Goal: Use online tool/utility: Utilize a website feature to perform a specific function

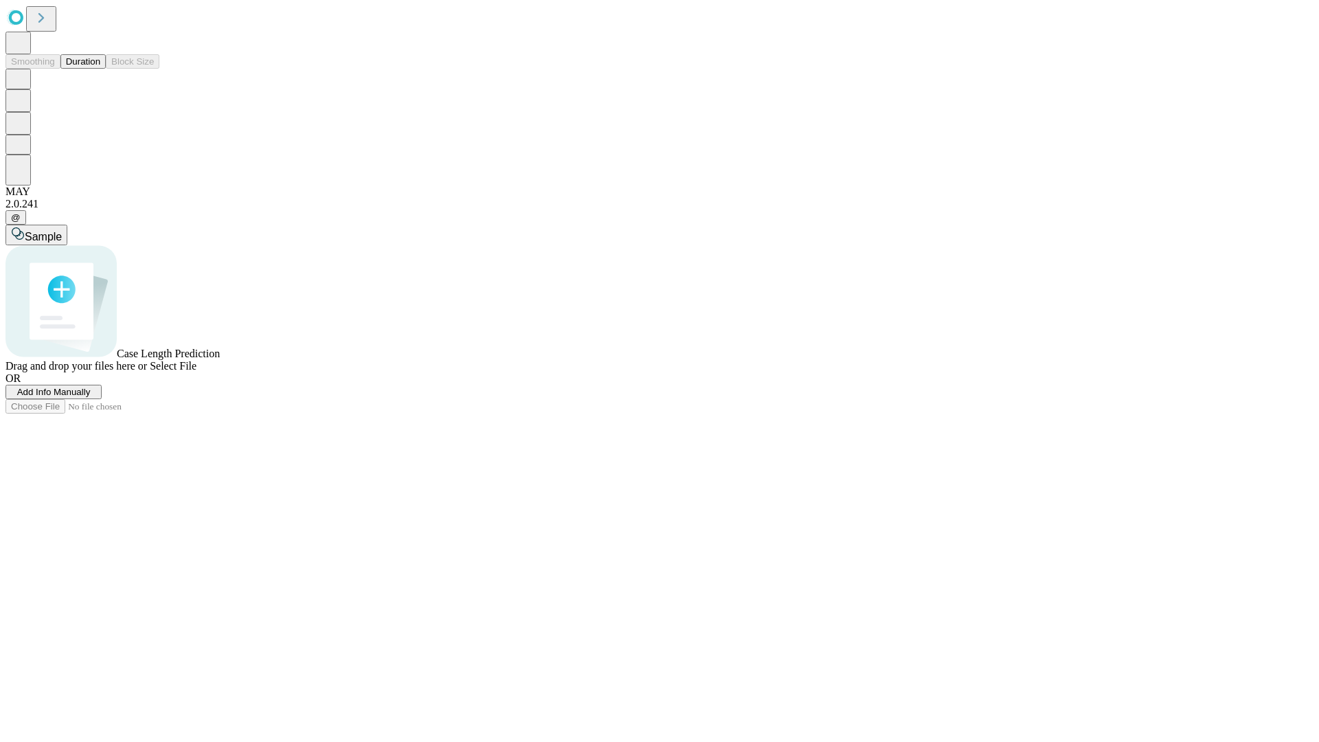
click at [91, 397] on span "Add Info Manually" at bounding box center [54, 392] width 74 height 10
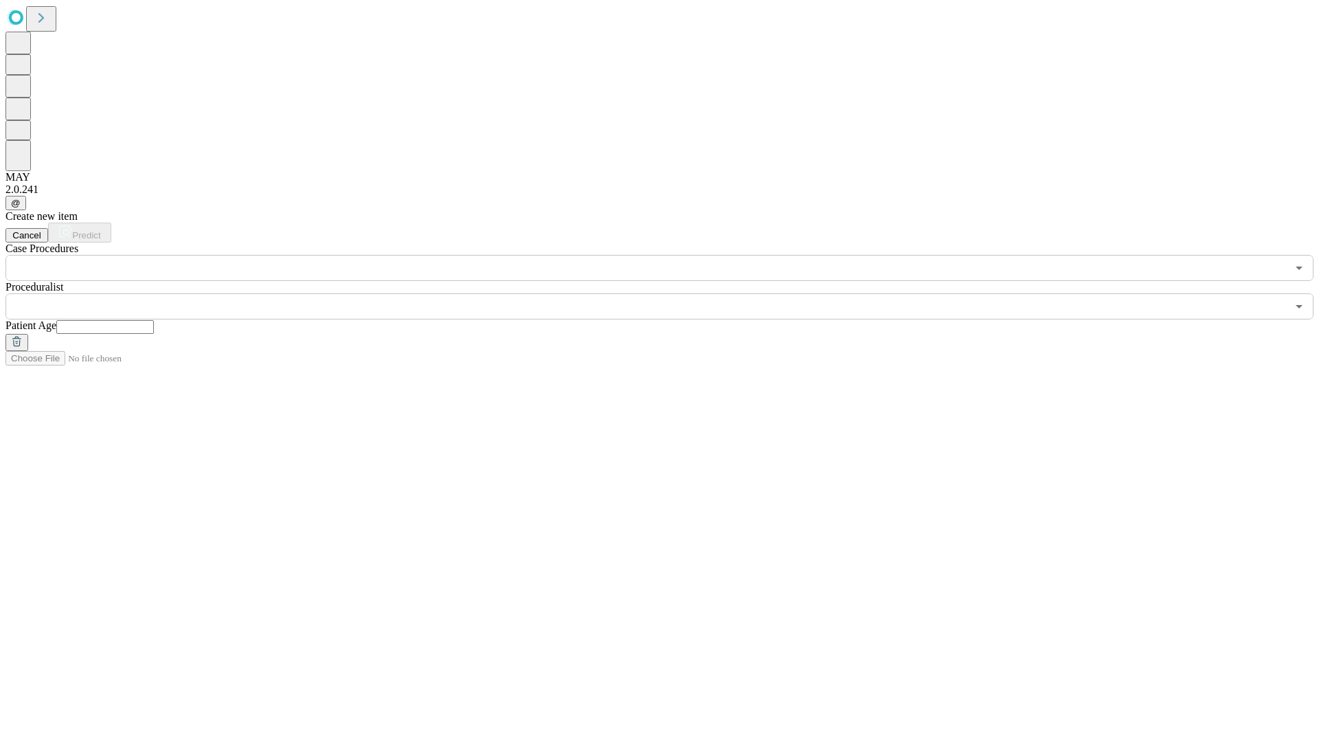
click at [154, 320] on input "text" at bounding box center [105, 327] width 98 height 14
type input "*"
click at [669, 293] on input "text" at bounding box center [645, 306] width 1281 height 26
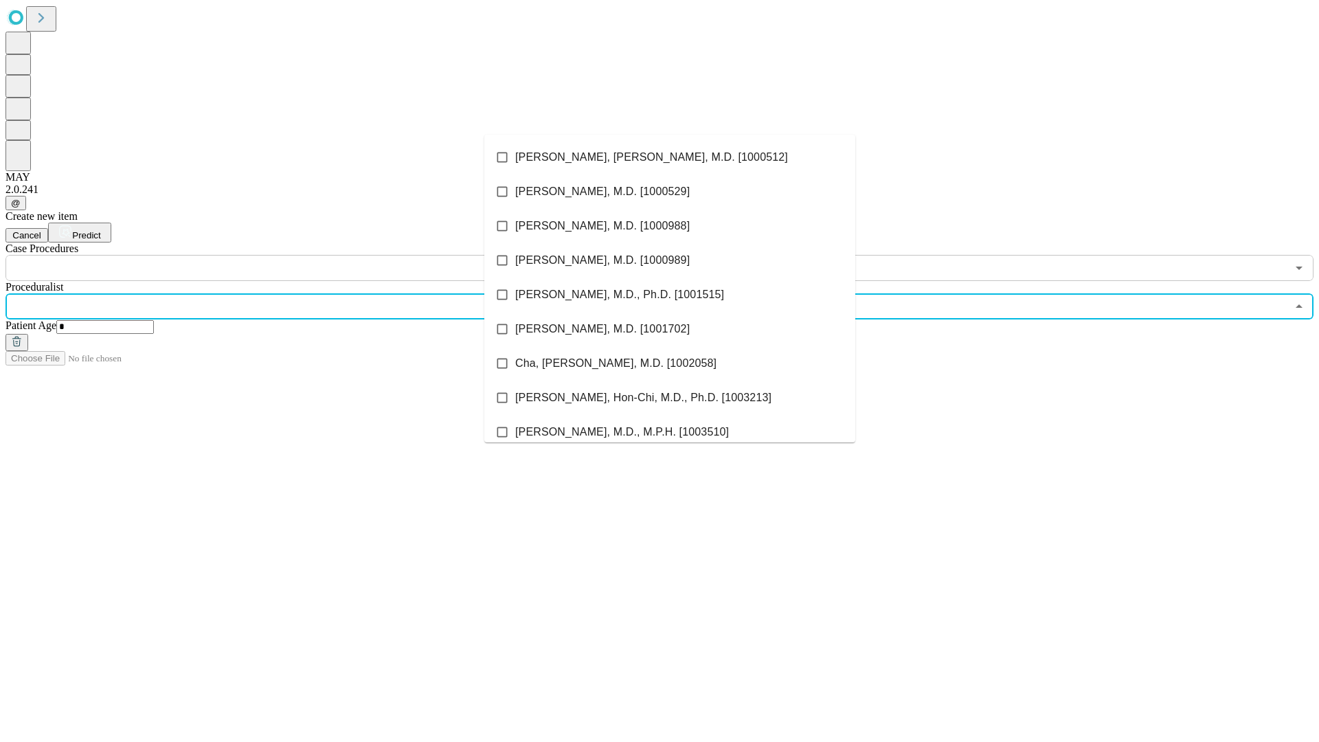
click at [670, 157] on li "[PERSON_NAME], [PERSON_NAME], M.D. [1000512]" at bounding box center [669, 157] width 371 height 34
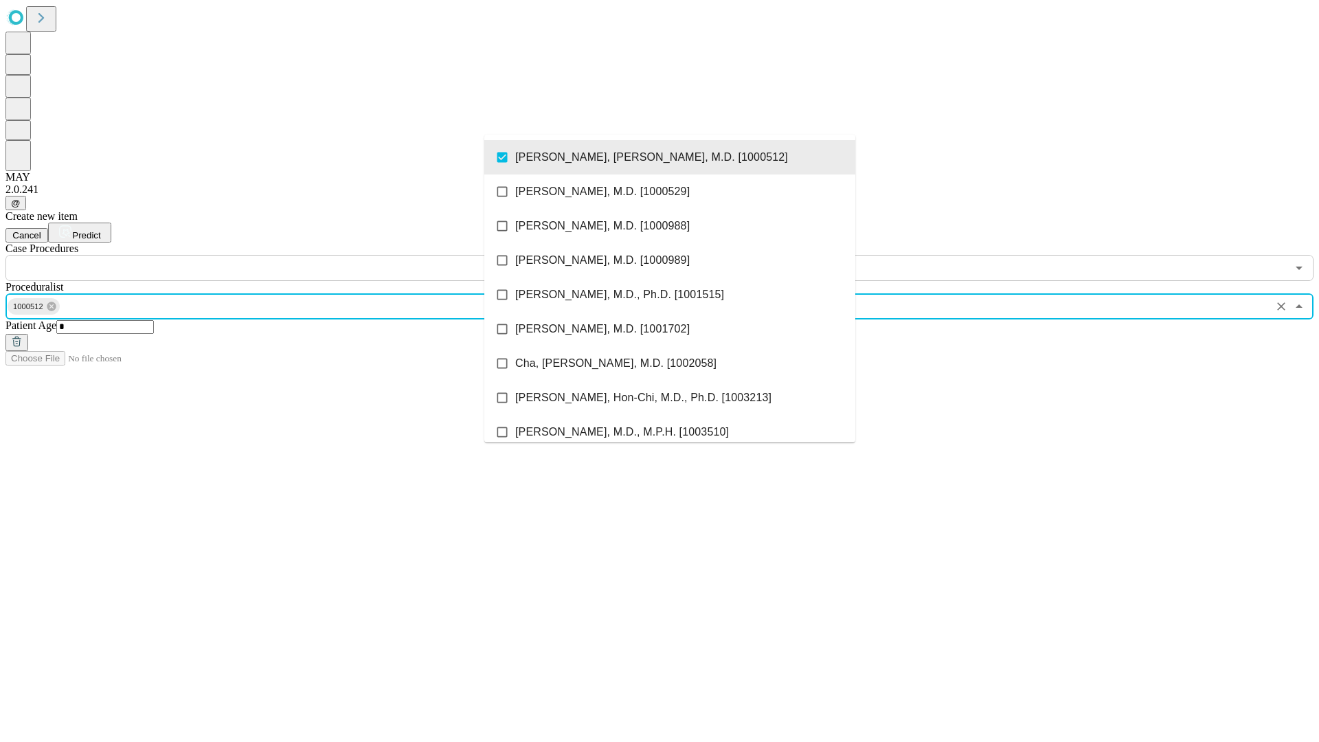
click at [289, 255] on input "text" at bounding box center [645, 268] width 1281 height 26
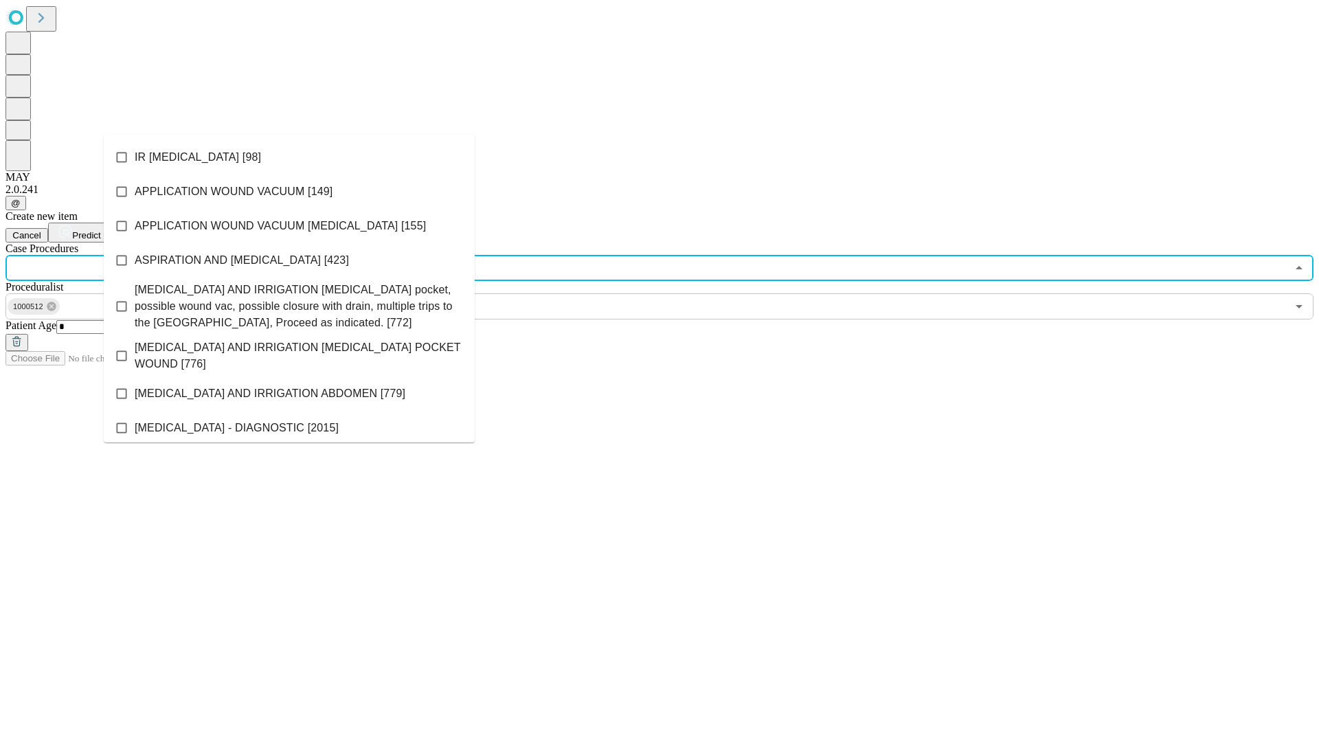
click at [289, 157] on li "IR [MEDICAL_DATA] [98]" at bounding box center [289, 157] width 371 height 34
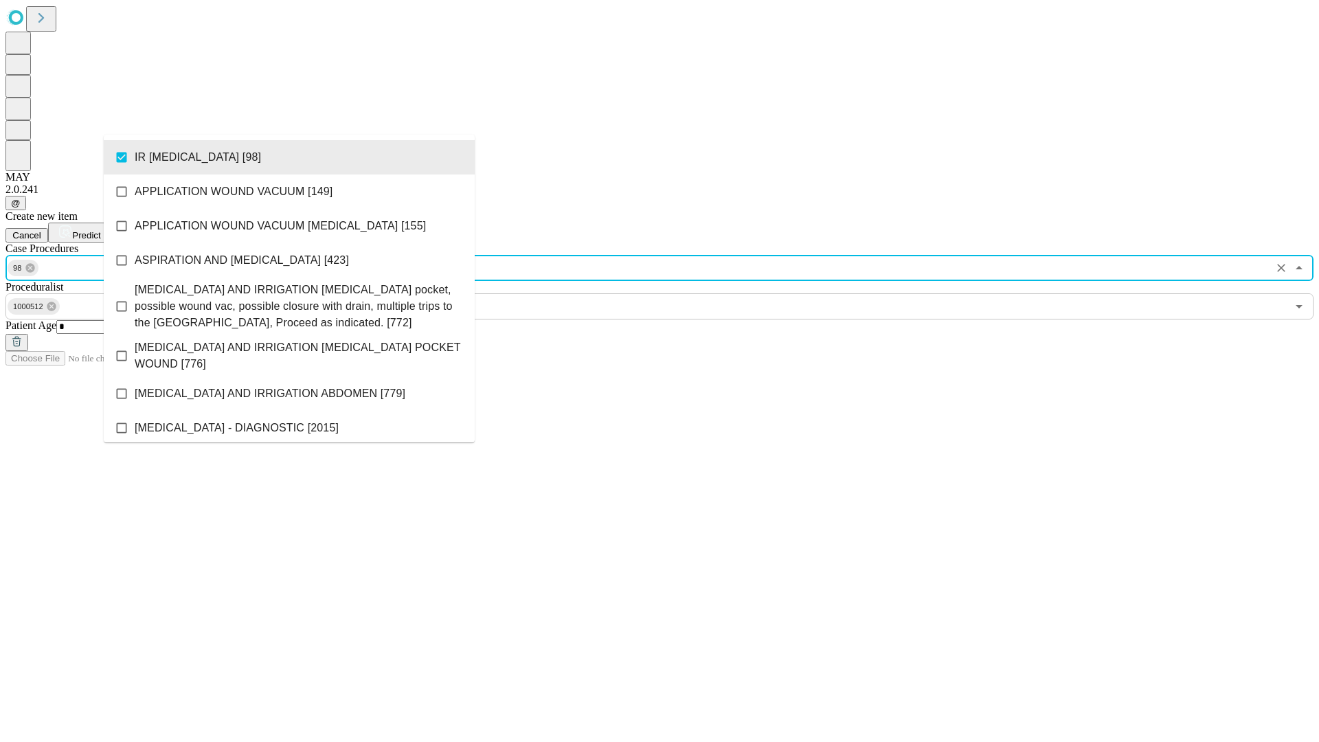
click at [100, 230] on span "Predict" at bounding box center [86, 235] width 28 height 10
